Goal: Download file/media

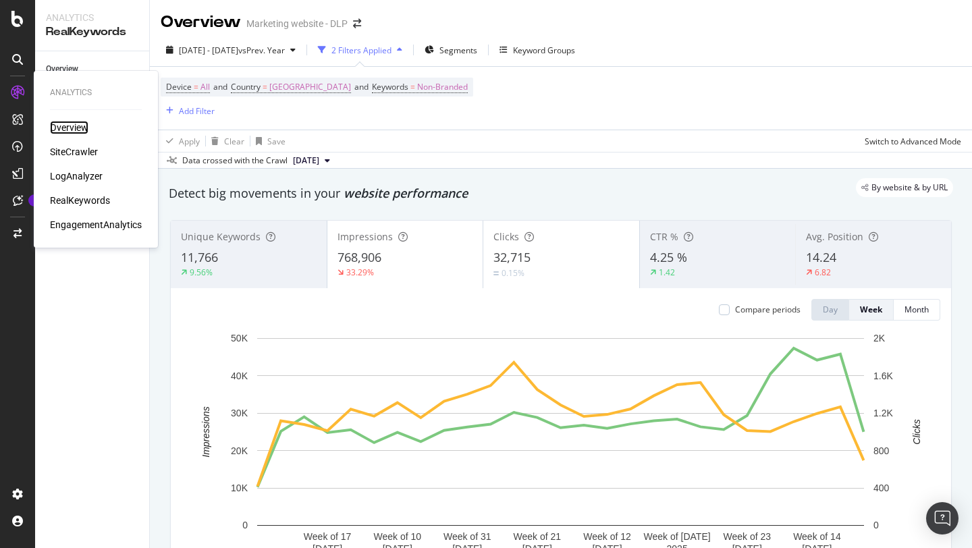
click at [72, 126] on div "Overview" at bounding box center [69, 128] width 38 height 14
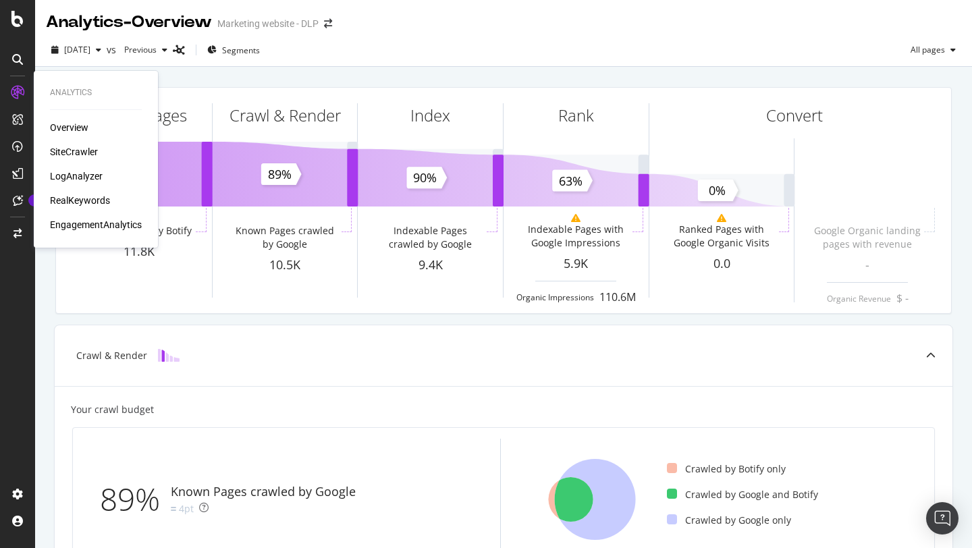
click at [66, 94] on div "Analytics" at bounding box center [96, 92] width 92 height 11
click at [71, 157] on div "SiteCrawler" at bounding box center [74, 152] width 48 height 14
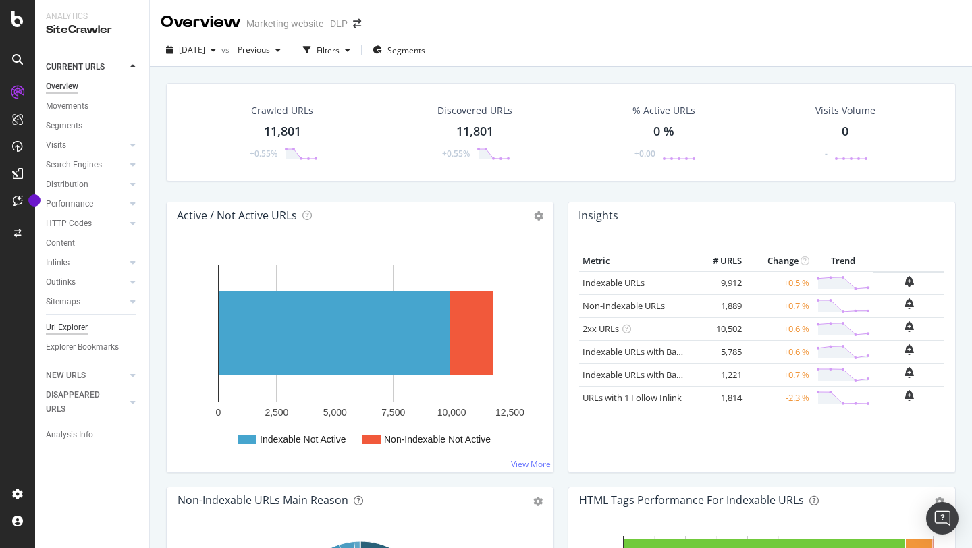
click at [74, 325] on div "Url Explorer" at bounding box center [67, 328] width 42 height 14
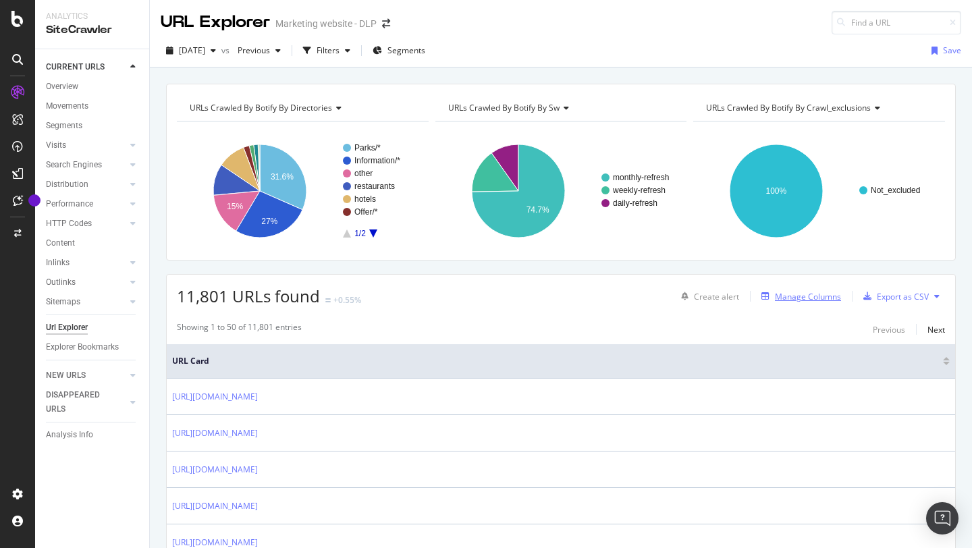
click at [771, 301] on div "Manage Columns" at bounding box center [798, 296] width 85 height 15
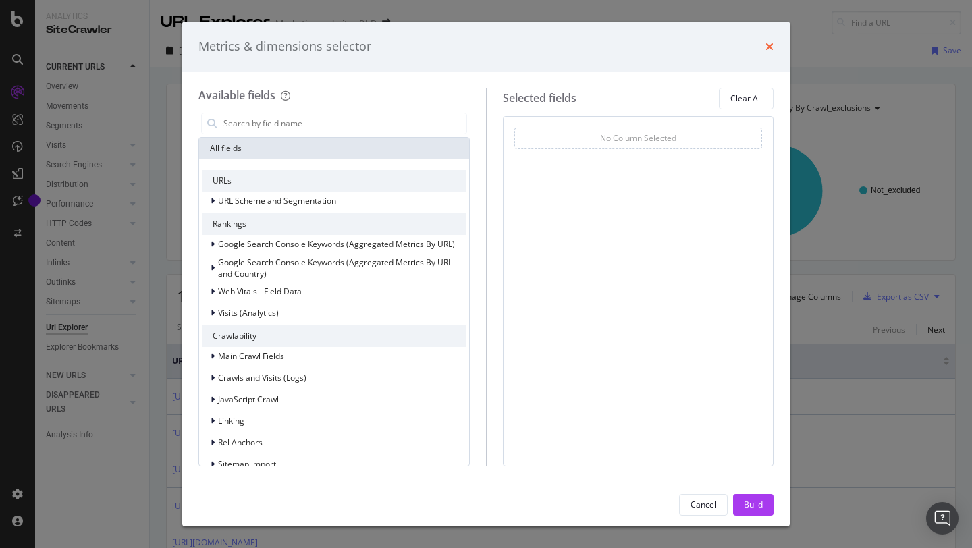
click at [768, 51] on icon "times" at bounding box center [770, 46] width 8 height 11
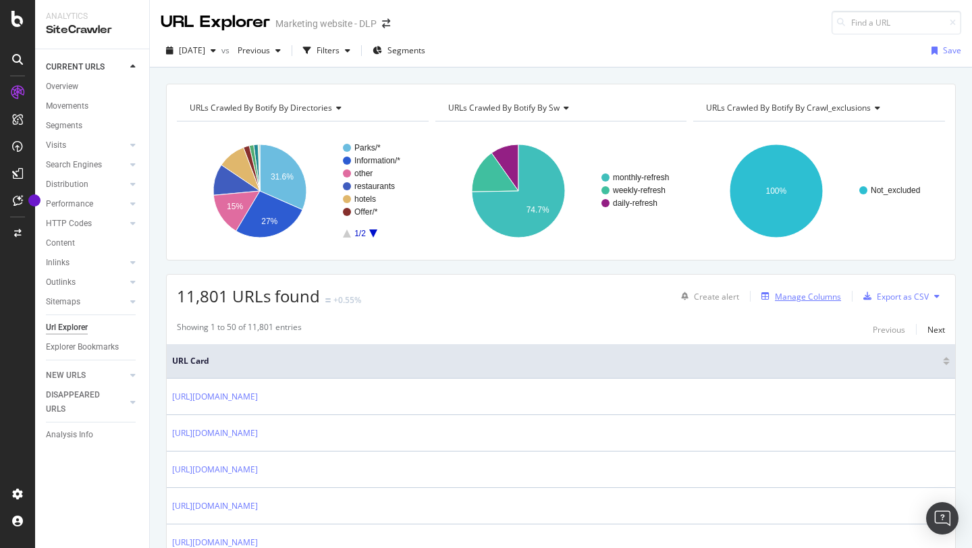
click at [819, 296] on div "Manage Columns" at bounding box center [808, 296] width 66 height 11
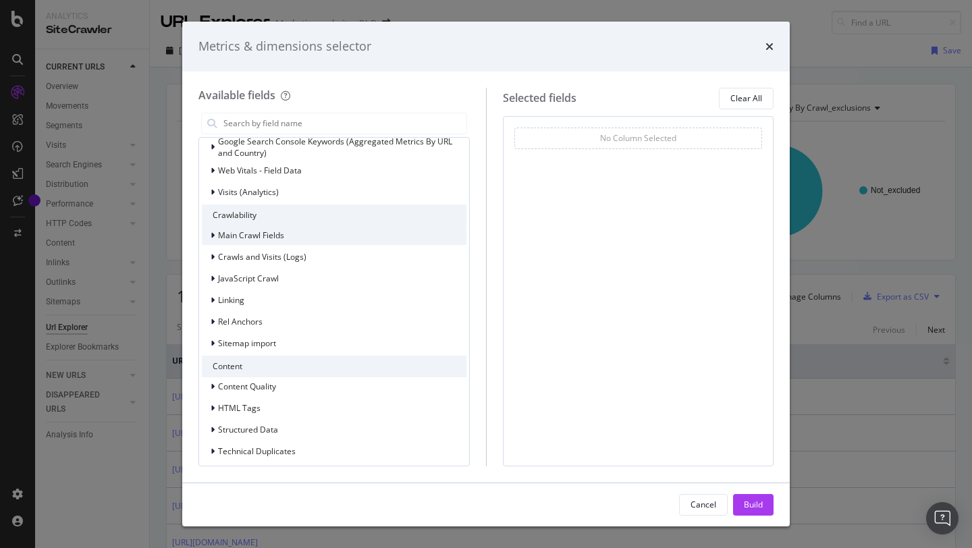
scroll to position [192, 0]
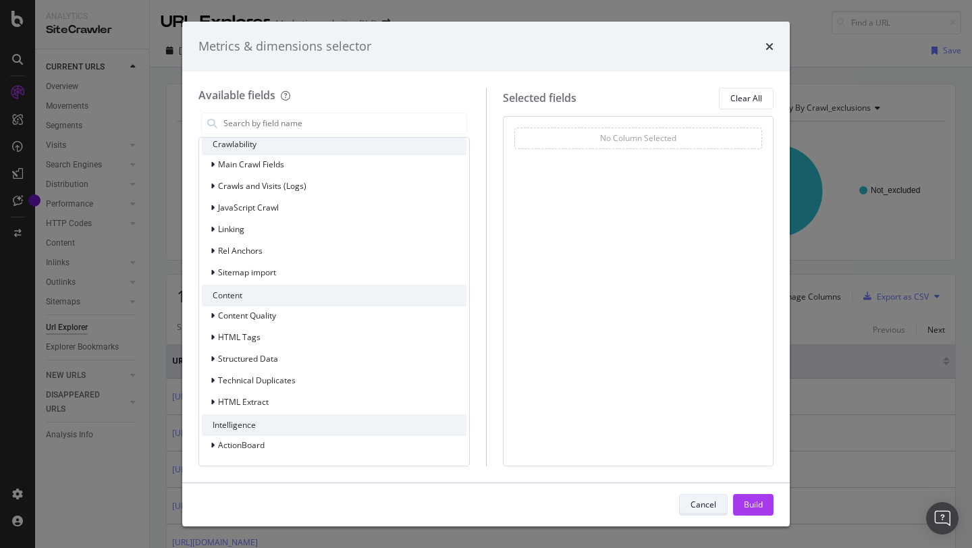
click at [710, 505] on div "Cancel" at bounding box center [704, 504] width 26 height 11
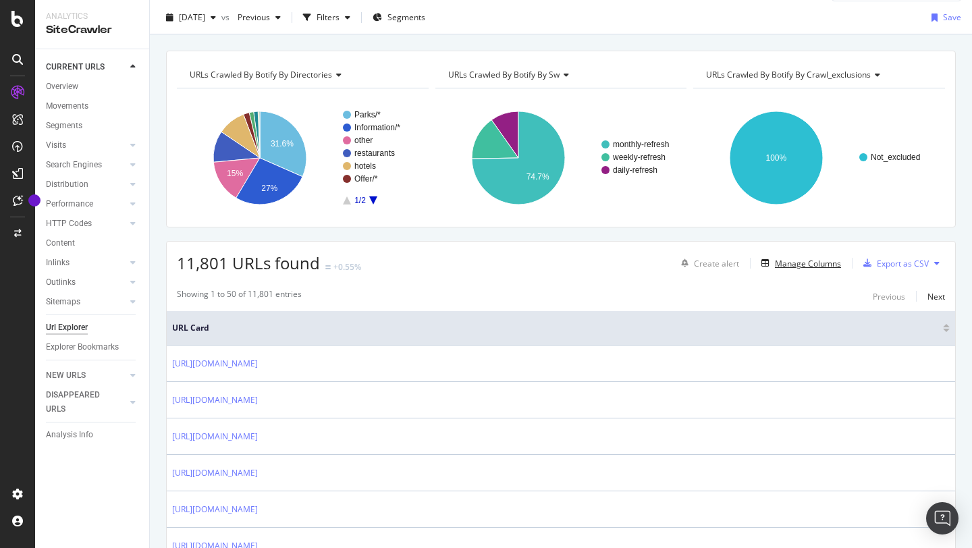
scroll to position [0, 0]
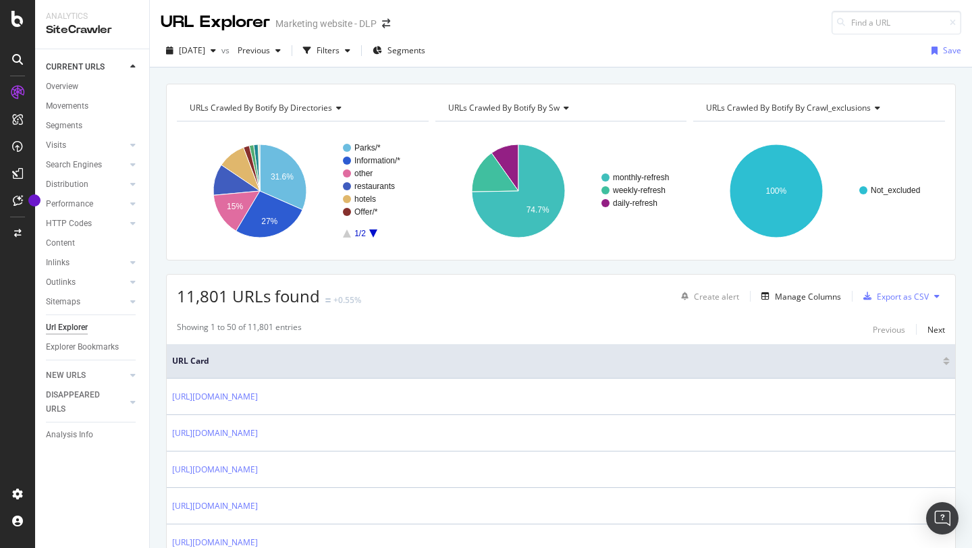
click at [933, 300] on button at bounding box center [937, 297] width 16 height 22
click at [780, 325] on div "Showing 1 to 50 of 11,801 entries Previous Next" at bounding box center [561, 329] width 788 height 16
click at [872, 298] on div "button" at bounding box center [867, 296] width 19 height 8
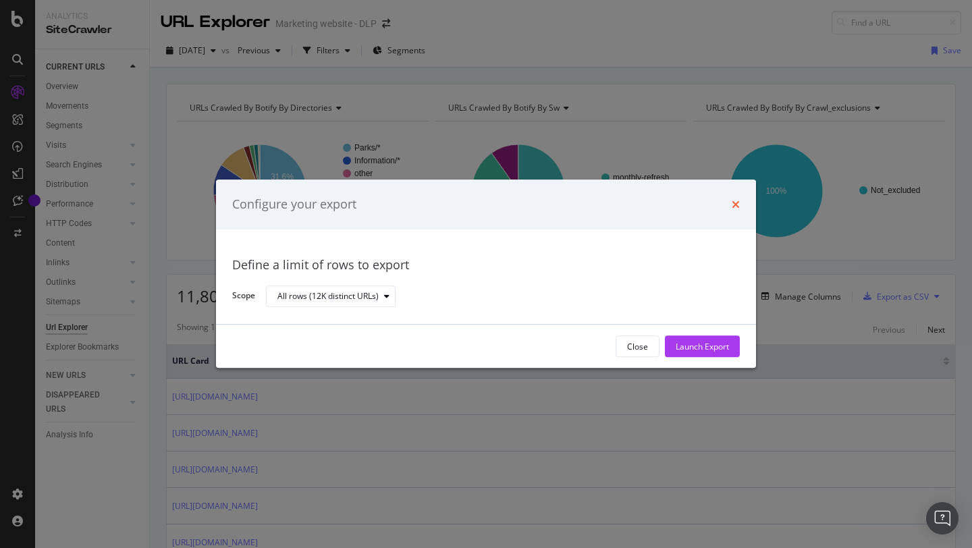
click at [734, 209] on icon "times" at bounding box center [736, 204] width 8 height 11
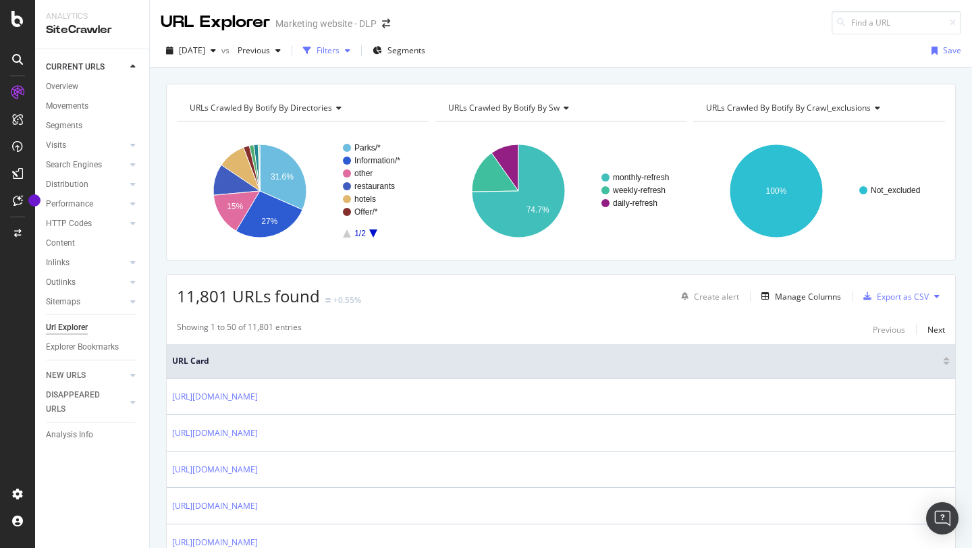
click at [356, 61] on button "Filters" at bounding box center [327, 51] width 58 height 22
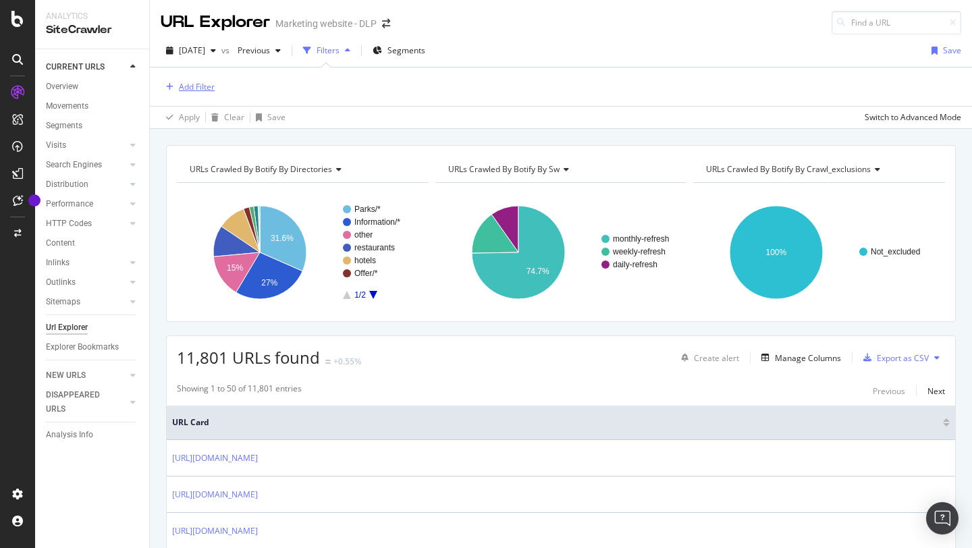
click at [184, 81] on div "Add Filter" at bounding box center [197, 86] width 36 height 11
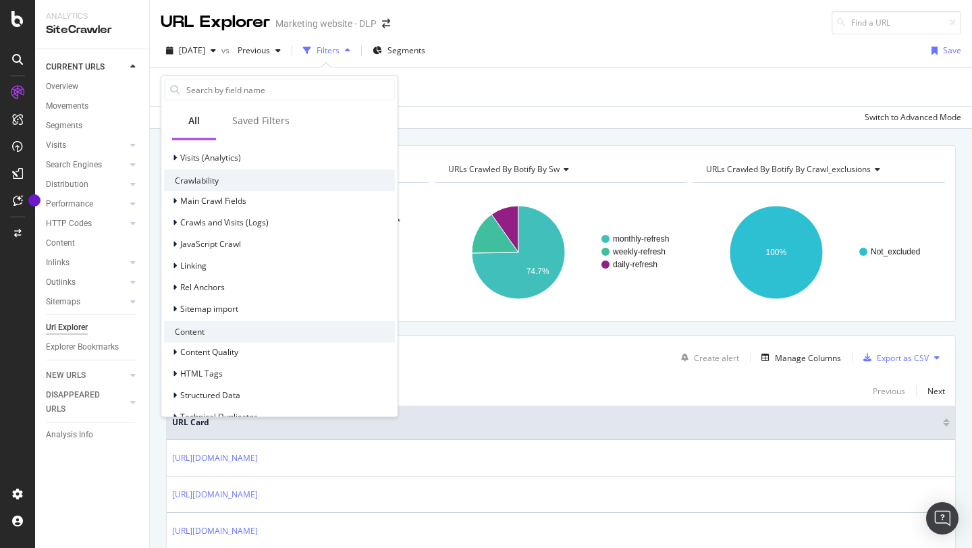
scroll to position [343, 0]
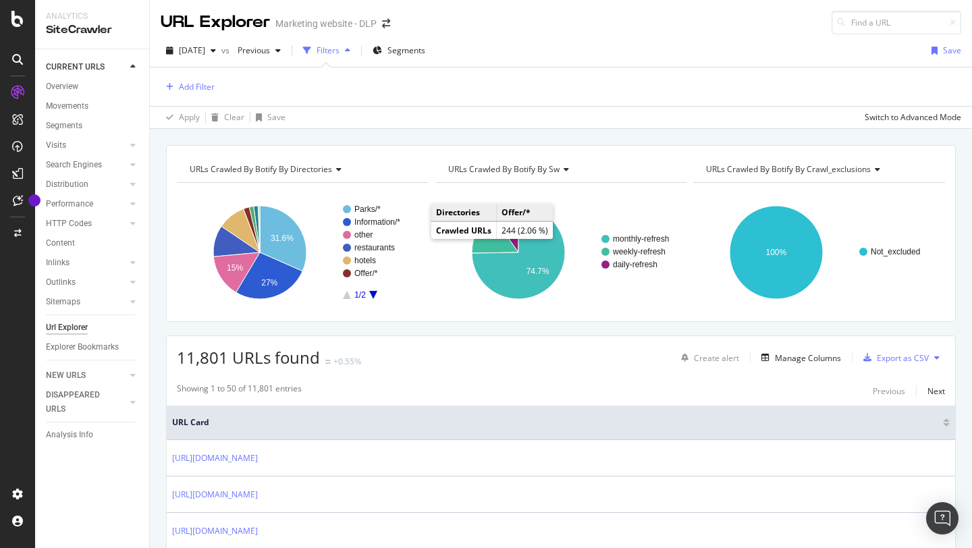
click at [522, 107] on div "Apply Clear Save Switch to Advanced Mode" at bounding box center [561, 117] width 822 height 22
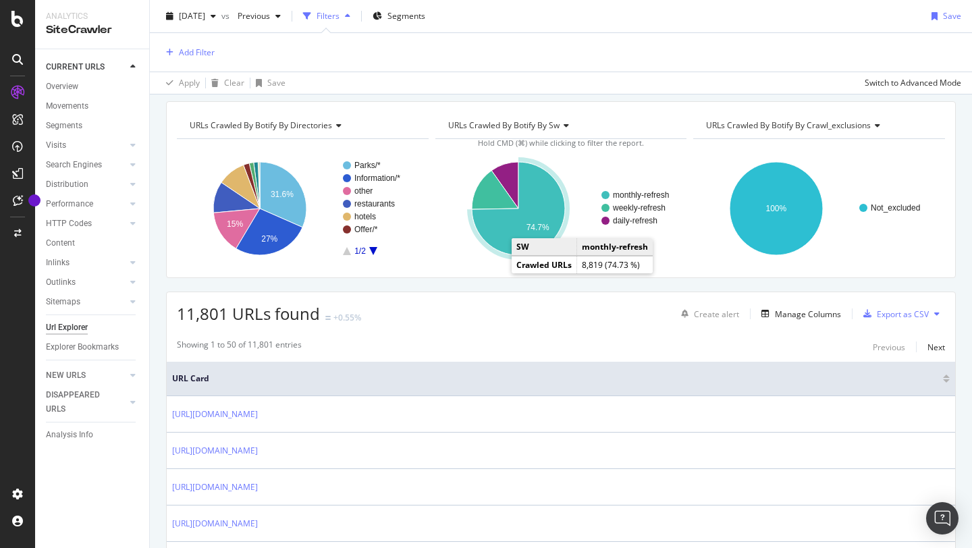
scroll to position [47, 0]
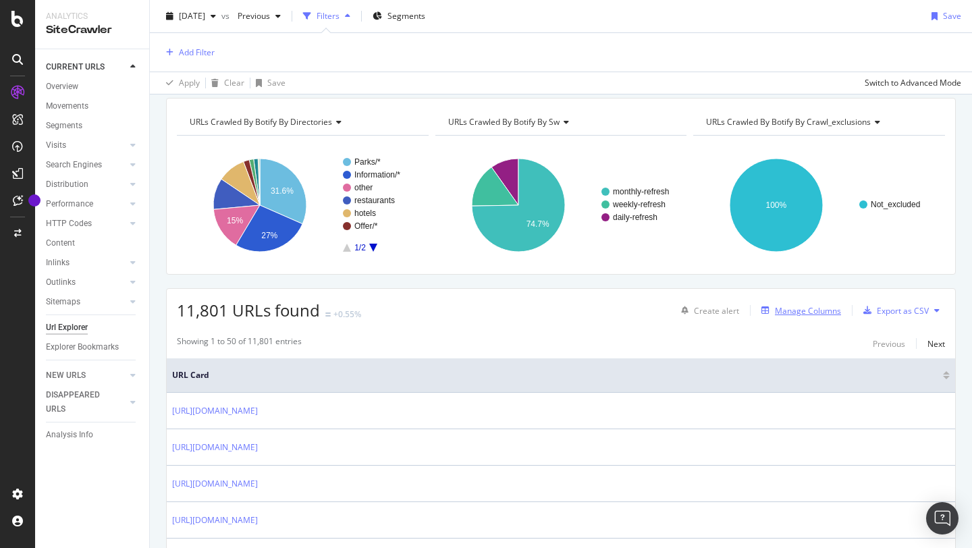
click at [803, 307] on div "Manage Columns" at bounding box center [808, 310] width 66 height 11
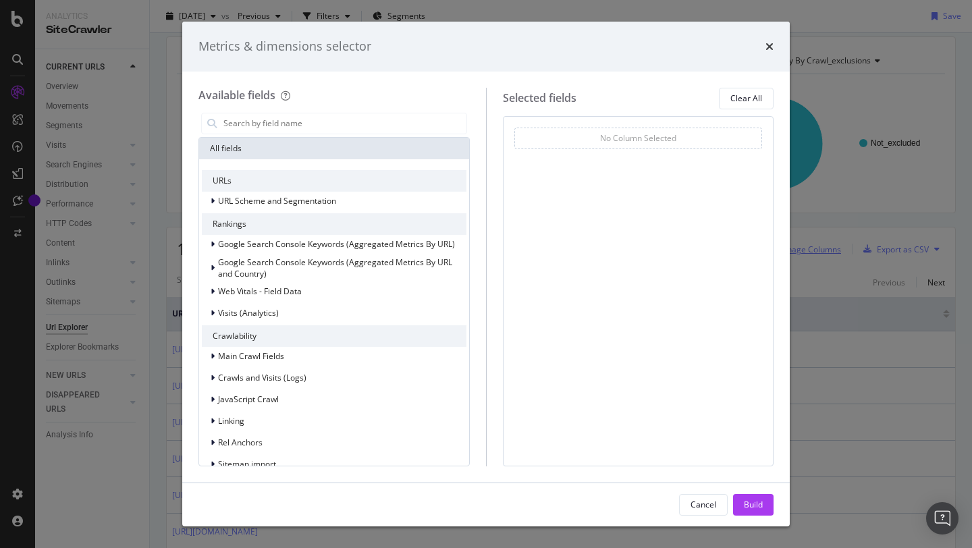
scroll to position [0, 0]
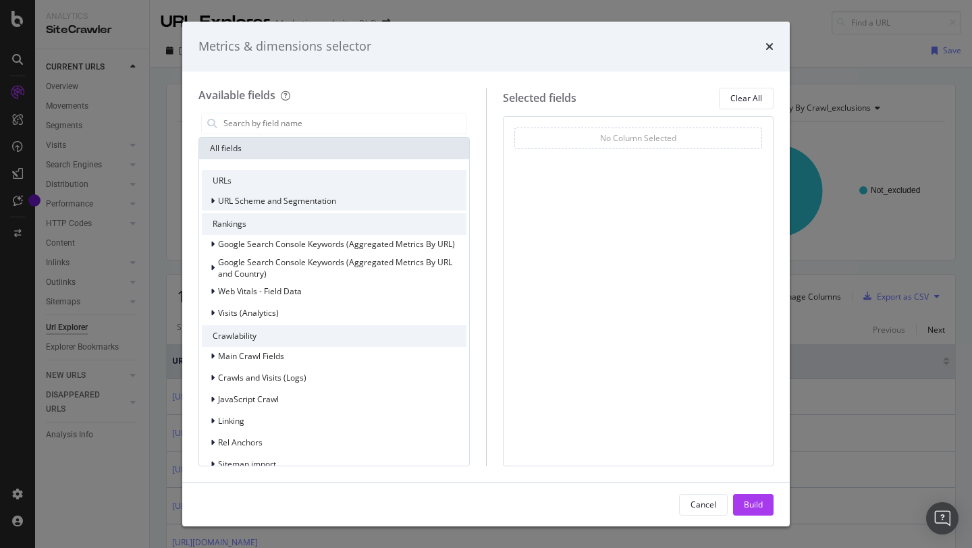
click at [273, 201] on span "URL Scheme and Segmentation" at bounding box center [277, 200] width 118 height 11
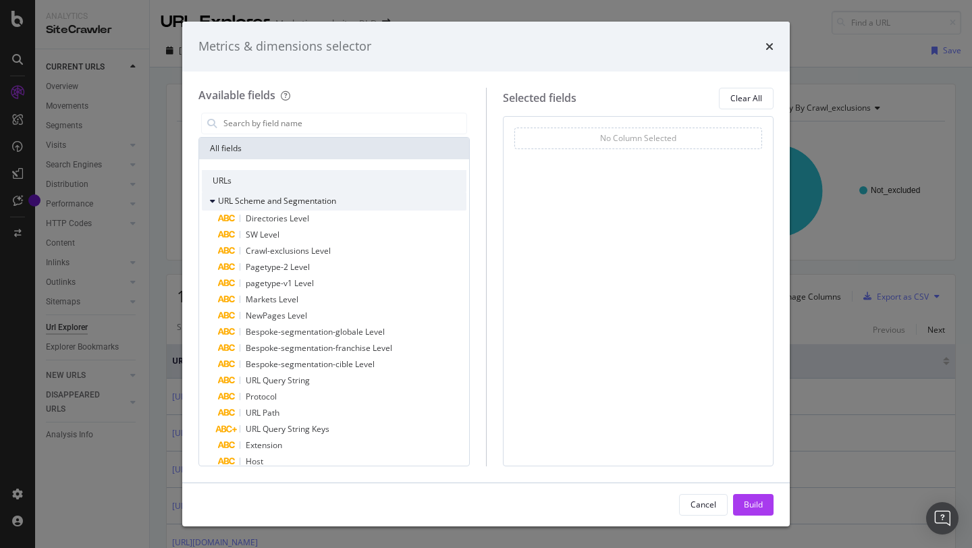
click at [213, 198] on icon "modal" at bounding box center [212, 201] width 5 height 8
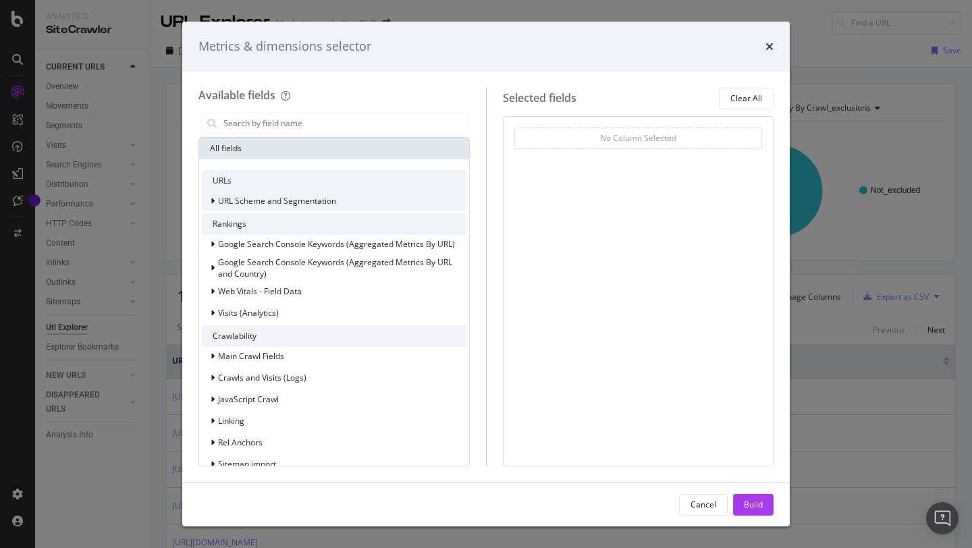
click at [215, 198] on div "modal" at bounding box center [214, 201] width 8 height 14
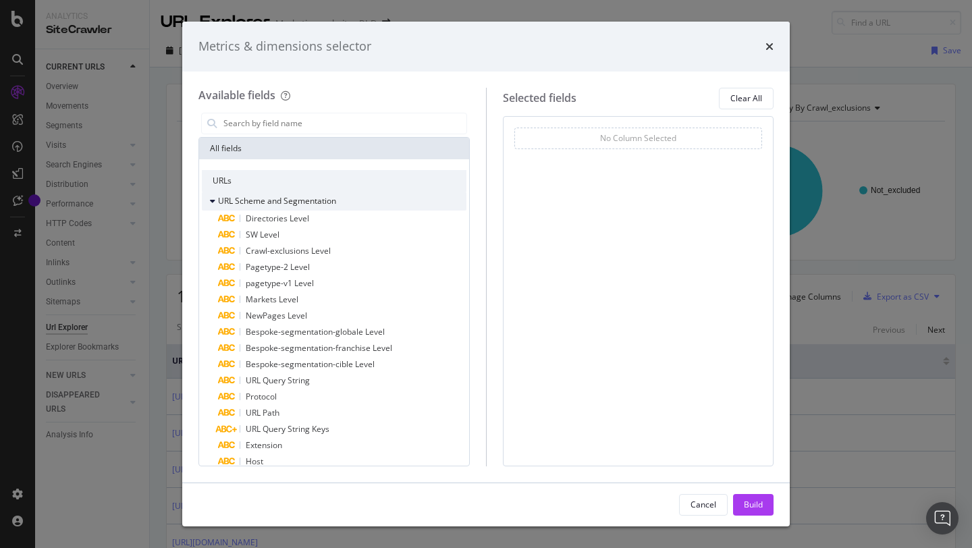
click at [213, 199] on icon "modal" at bounding box center [212, 201] width 5 height 8
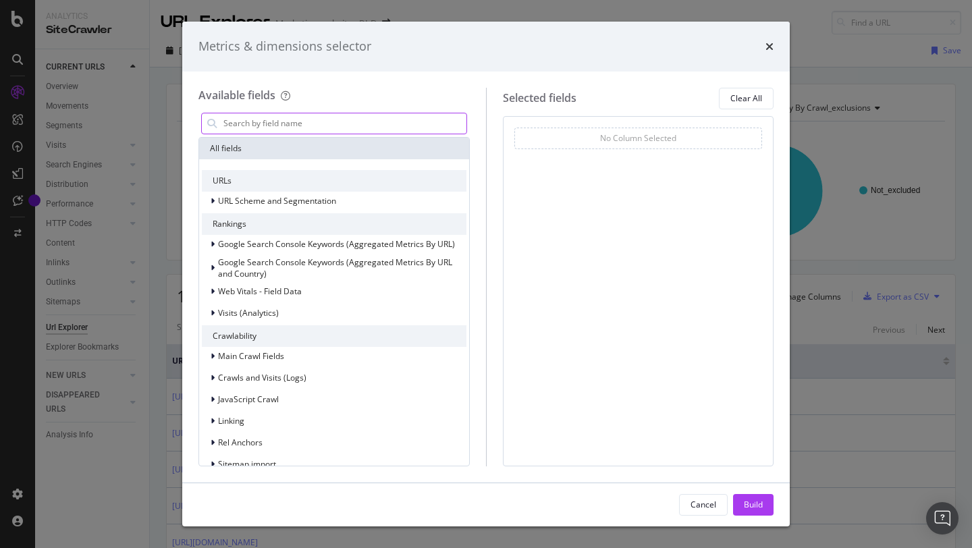
click at [253, 127] on input "modal" at bounding box center [344, 123] width 244 height 20
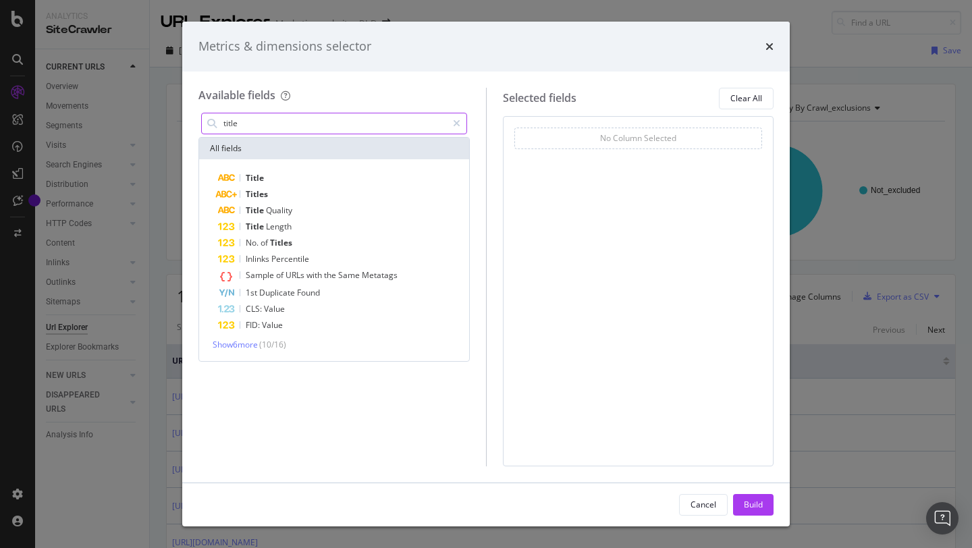
type input "title"
drag, startPoint x: 253, startPoint y: 180, endPoint x: 442, endPoint y: 156, distance: 190.5
click at [442, 156] on div "All fields Title Titles Title Quality Title Length No. of Titles Inlinks Percen…" at bounding box center [334, 249] width 270 height 223
click at [259, 179] on span "Title" at bounding box center [255, 177] width 18 height 11
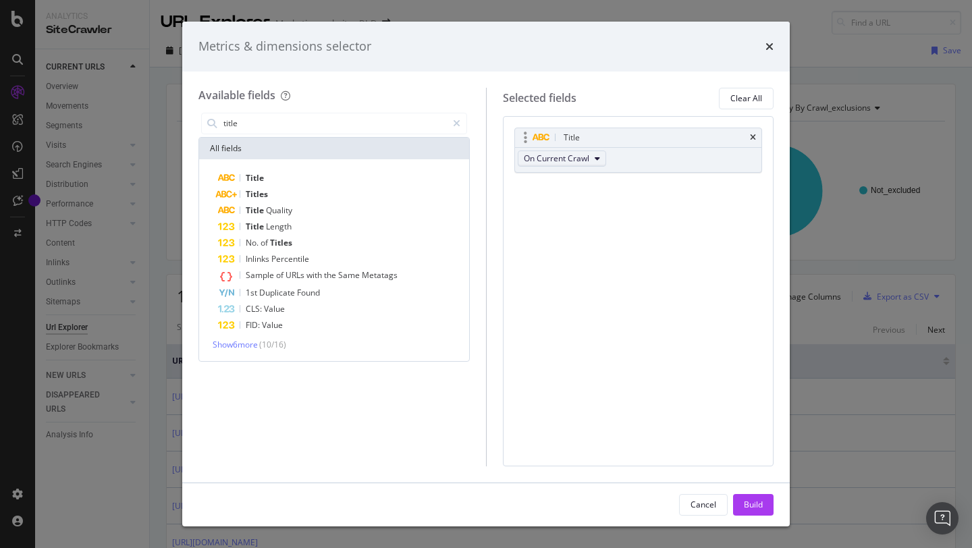
click at [595, 155] on icon "modal" at bounding box center [597, 159] width 5 height 8
click at [457, 119] on icon "modal" at bounding box center [456, 123] width 7 height 9
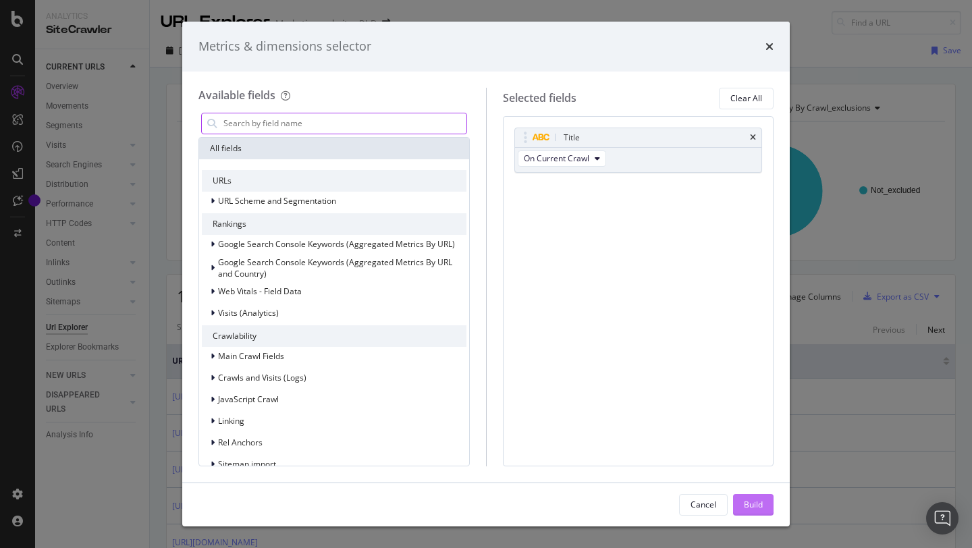
click at [757, 509] on div "Build" at bounding box center [753, 504] width 19 height 11
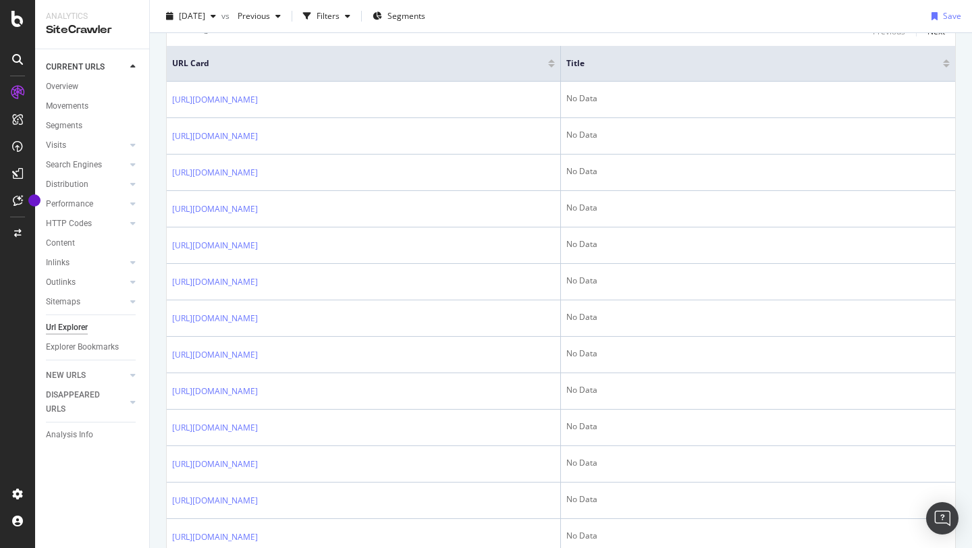
scroll to position [280, 0]
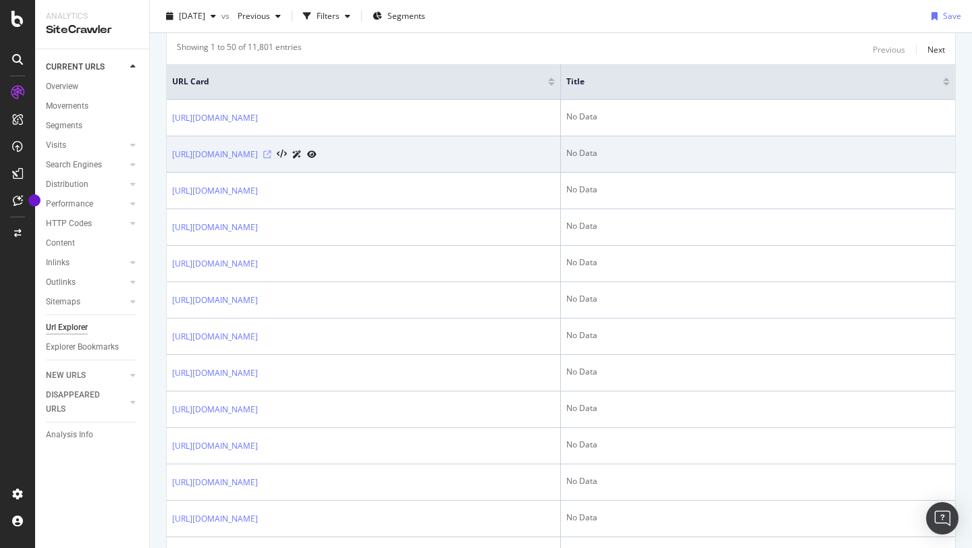
click at [271, 155] on icon at bounding box center [267, 155] width 8 height 8
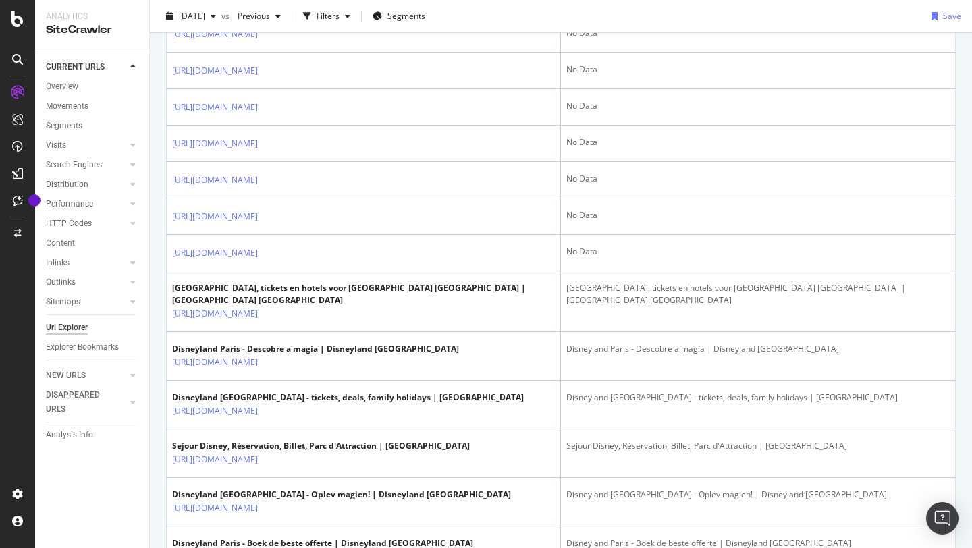
scroll to position [0, 0]
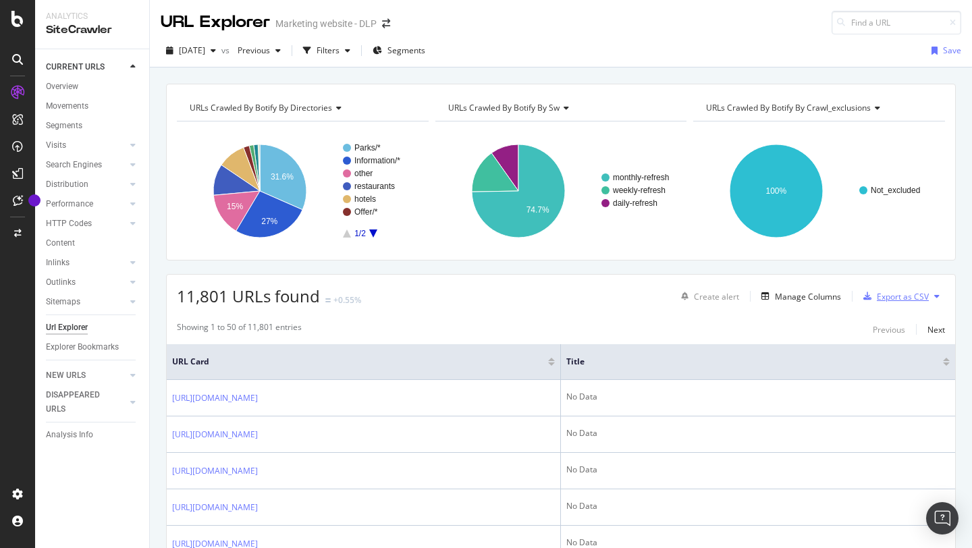
click at [890, 304] on div "Export as CSV" at bounding box center [893, 296] width 71 height 20
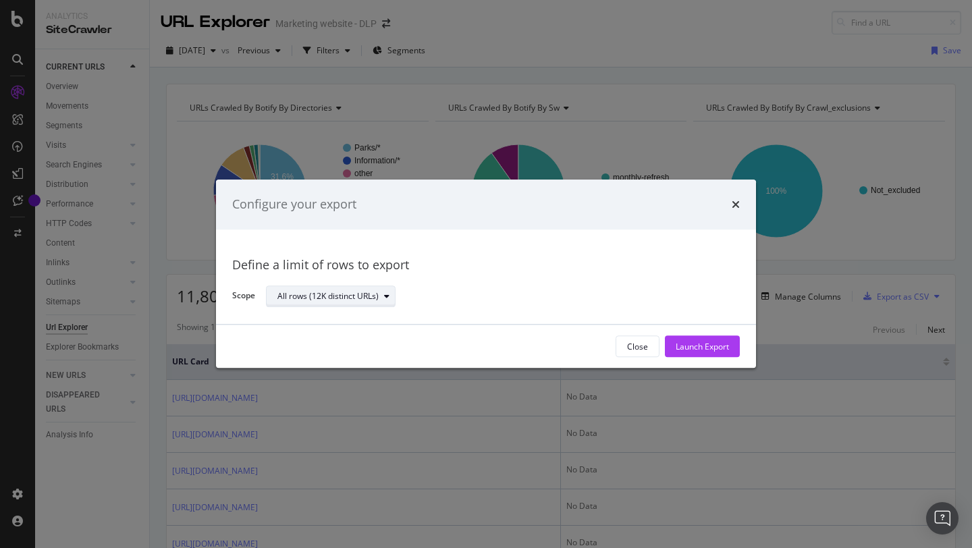
click at [354, 299] on div "All rows (12K distinct URLs)" at bounding box center [327, 296] width 101 height 8
click at [359, 315] on div "All rows (12K distinct URLs)" at bounding box center [338, 318] width 109 height 11
click at [691, 357] on div "Close Launch Export" at bounding box center [486, 346] width 540 height 43
click at [689, 350] on div "Launch Export" at bounding box center [702, 346] width 53 height 11
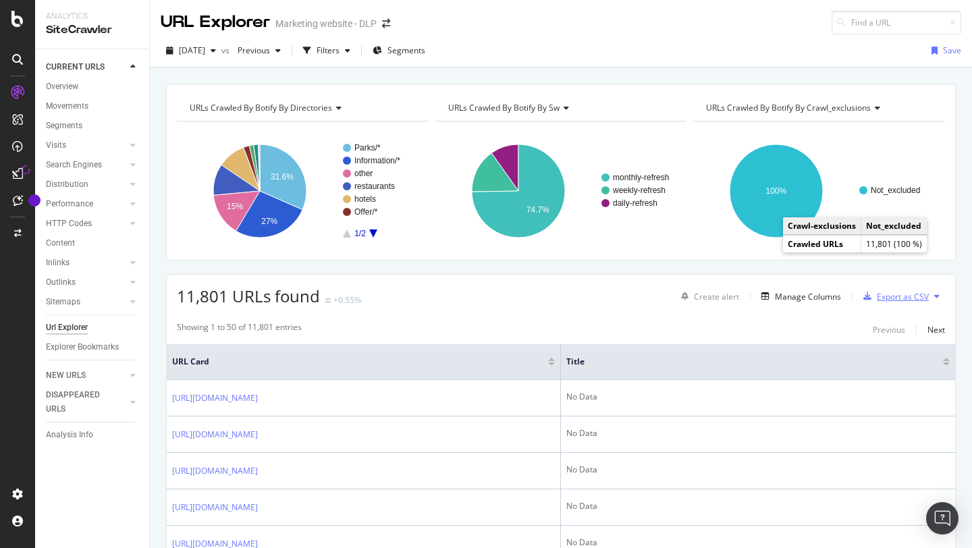
click at [905, 301] on div "Export as CSV" at bounding box center [903, 296] width 52 height 11
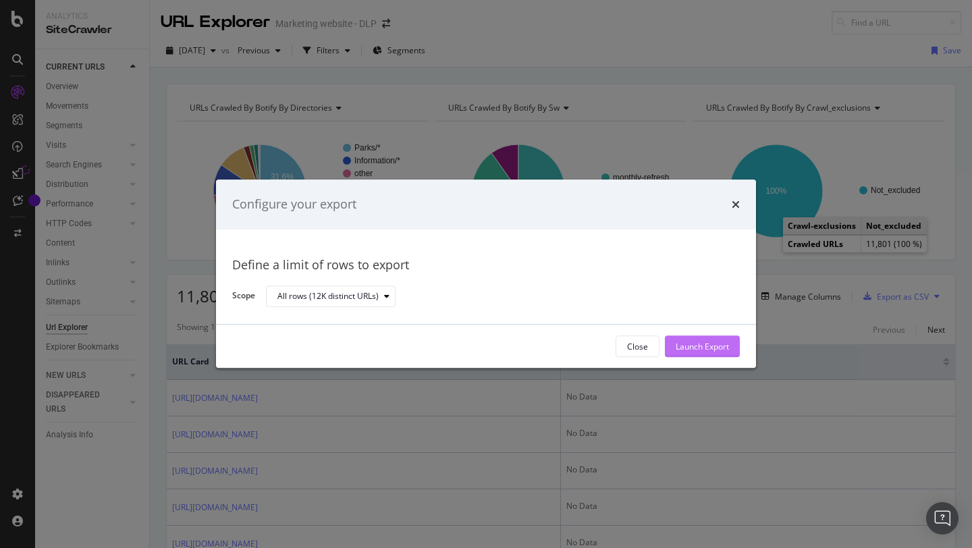
click at [698, 352] on div "Launch Export" at bounding box center [702, 346] width 53 height 11
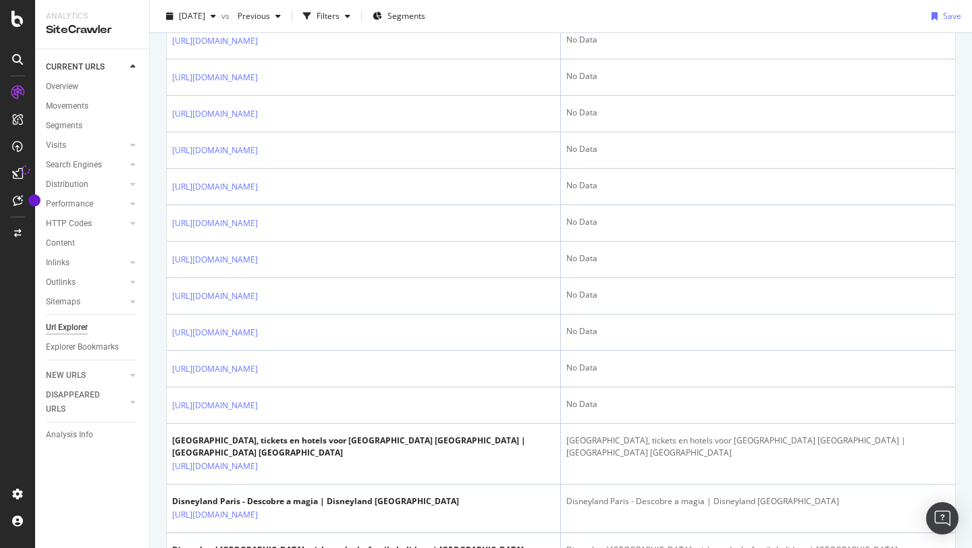
scroll to position [467, 0]
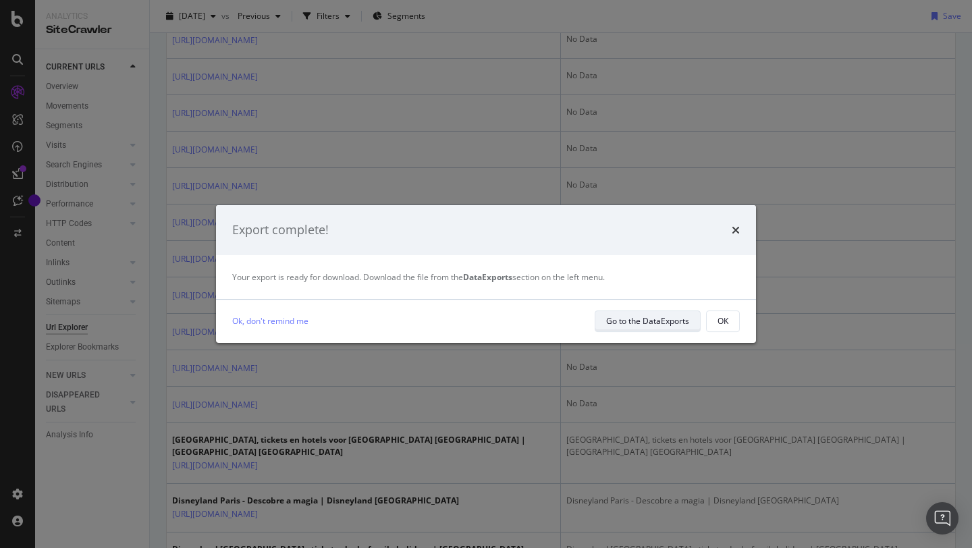
click at [659, 320] on div "Go to the DataExports" at bounding box center [647, 320] width 83 height 11
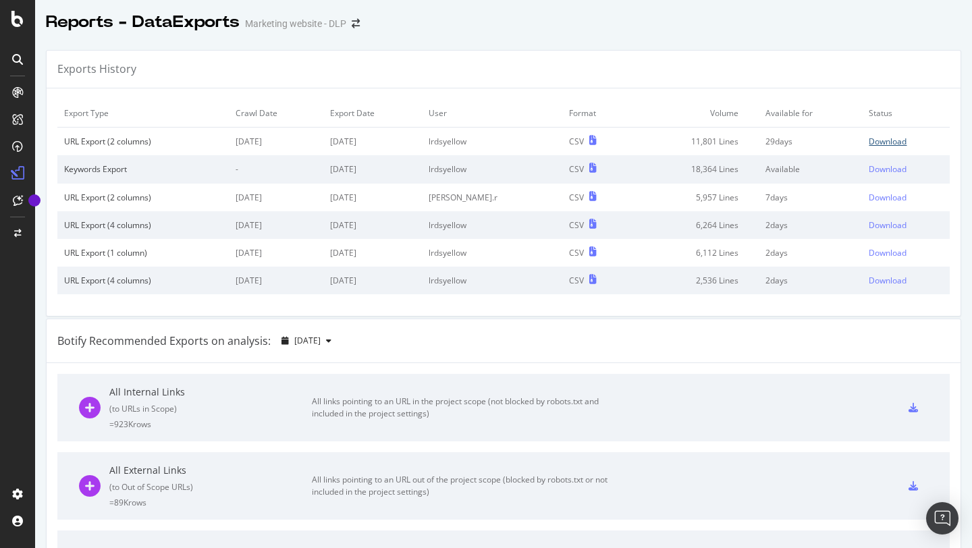
click at [879, 144] on div "Download" at bounding box center [888, 141] width 38 height 11
